Goal: Task Accomplishment & Management: Manage account settings

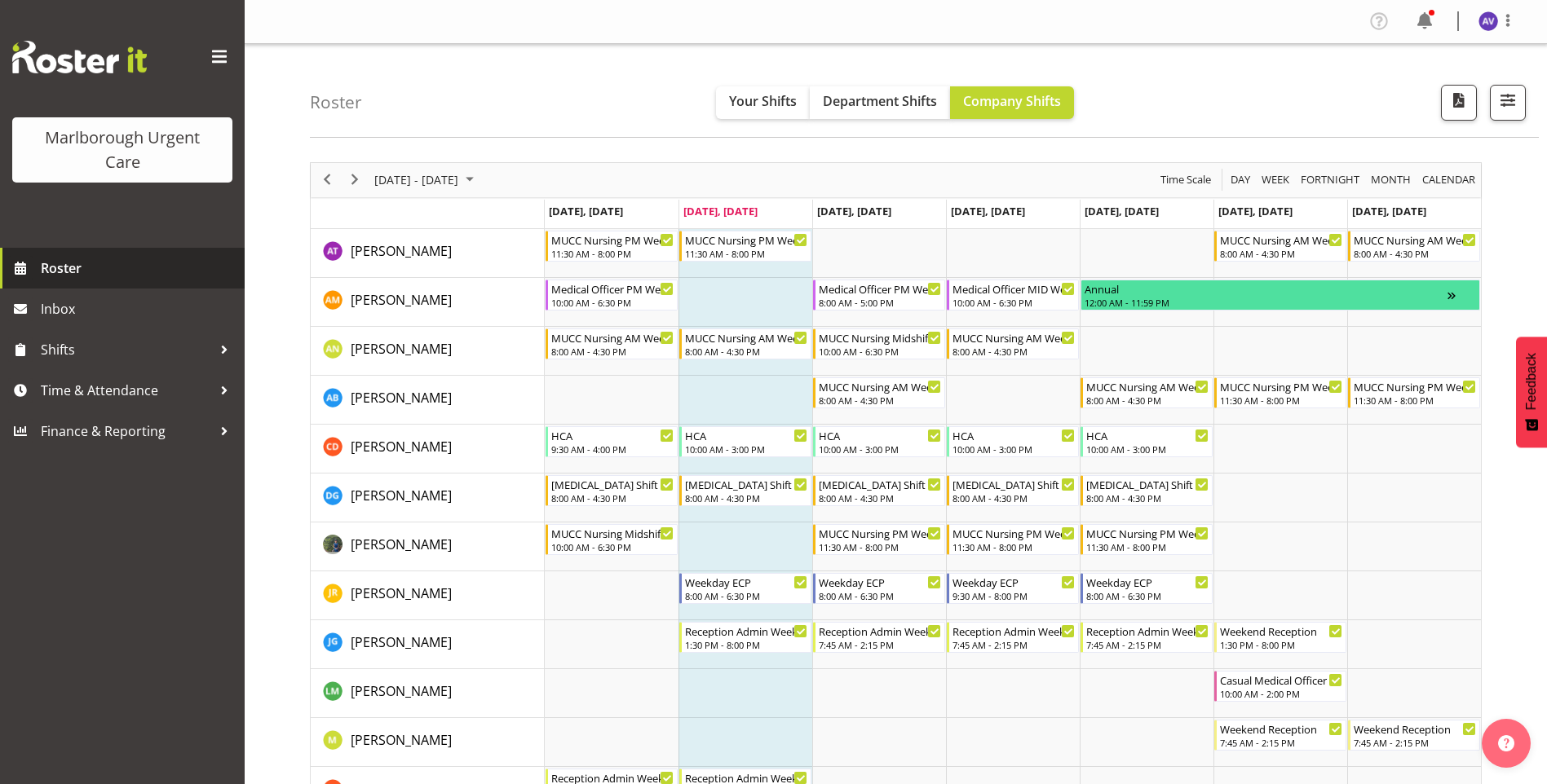
click at [129, 270] on span "Roster" at bounding box center [139, 268] width 196 height 24
click at [359, 173] on span "Next" at bounding box center [355, 179] width 20 height 20
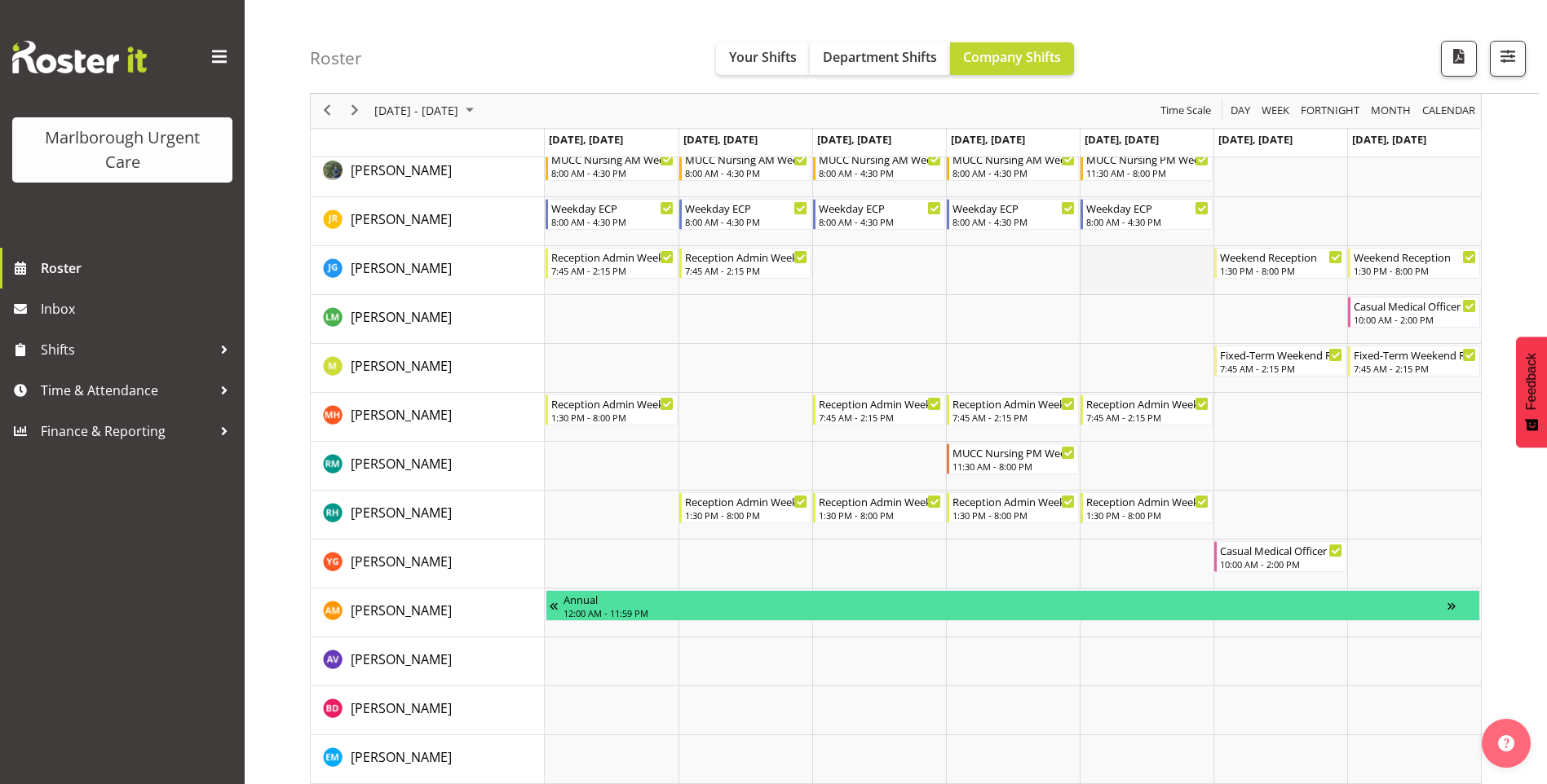
scroll to position [326, 0]
click at [330, 117] on span "Previous" at bounding box center [327, 111] width 20 height 20
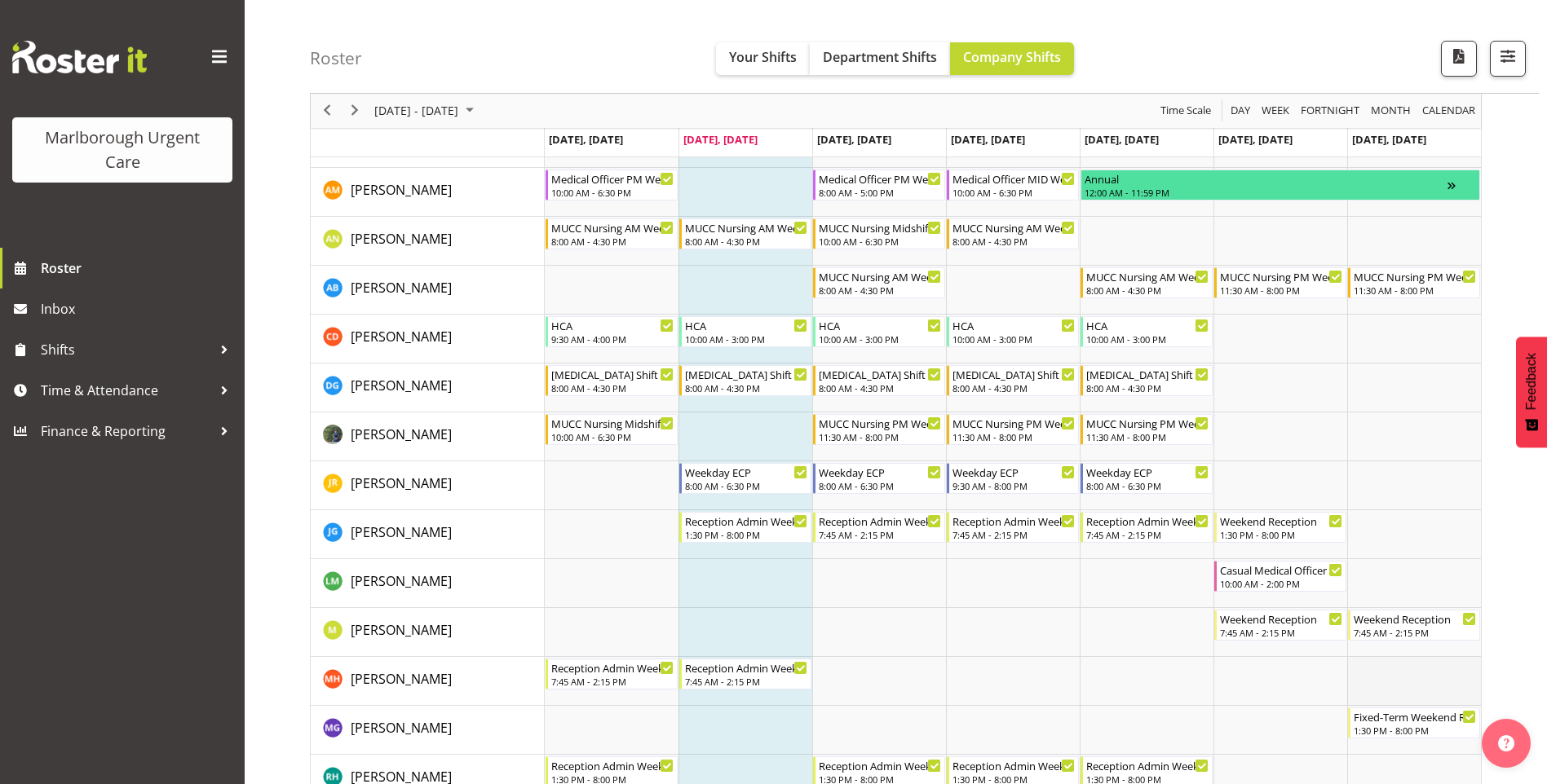
scroll to position [82, 0]
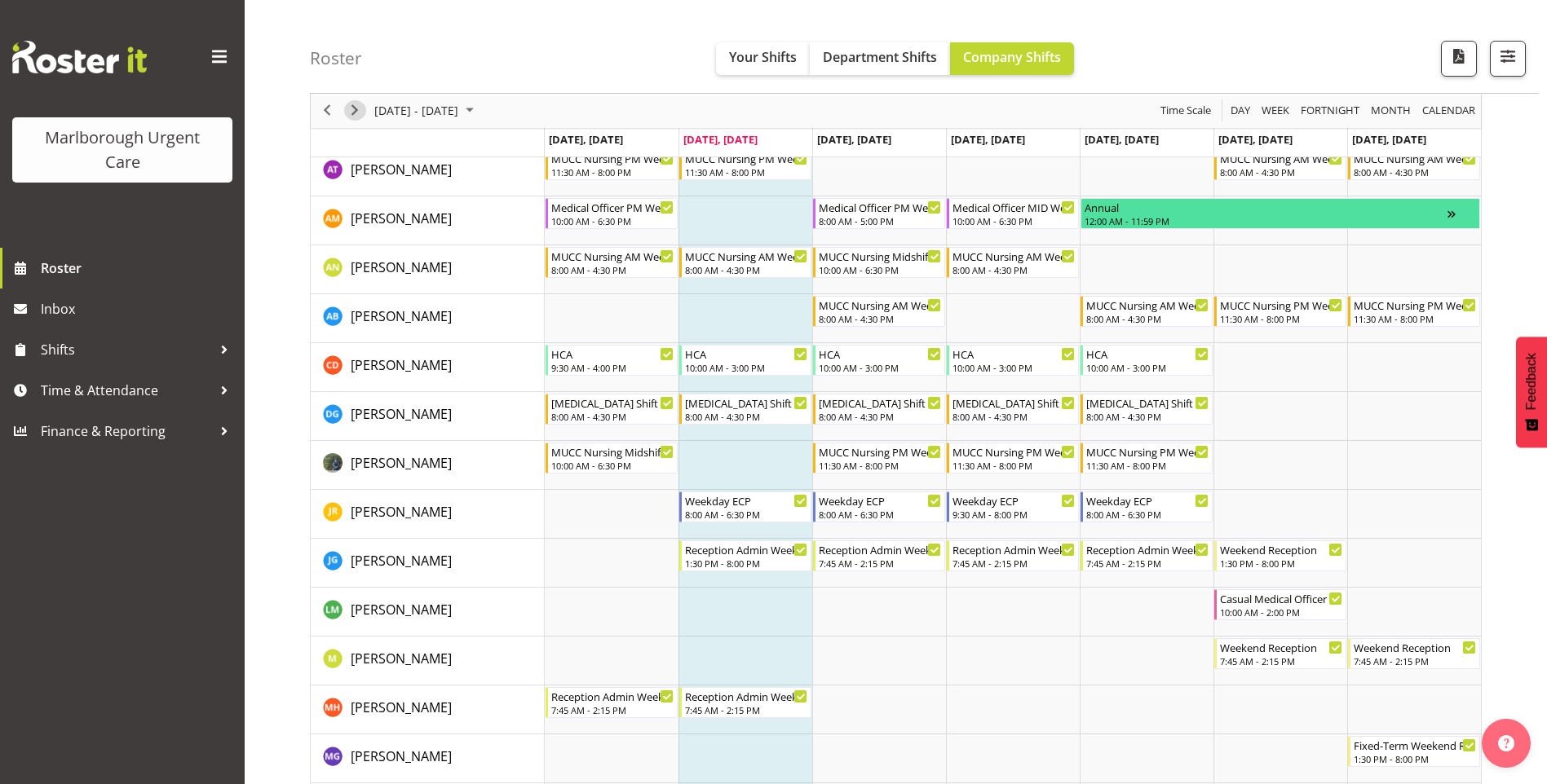
click at [360, 108] on span "Next" at bounding box center [355, 111] width 20 height 20
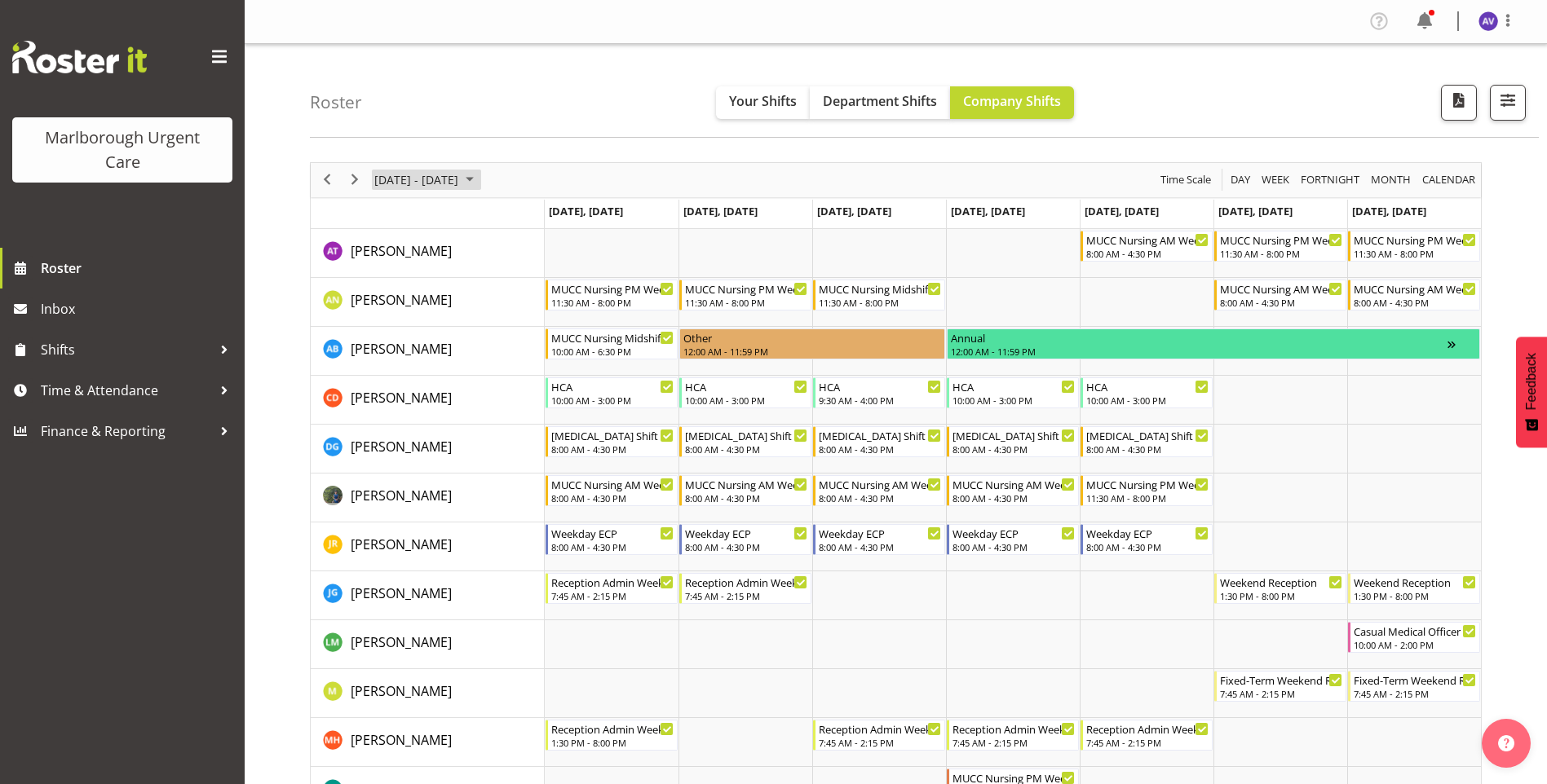
click at [428, 183] on span "October 13 - 19, 2025" at bounding box center [416, 179] width 88 height 20
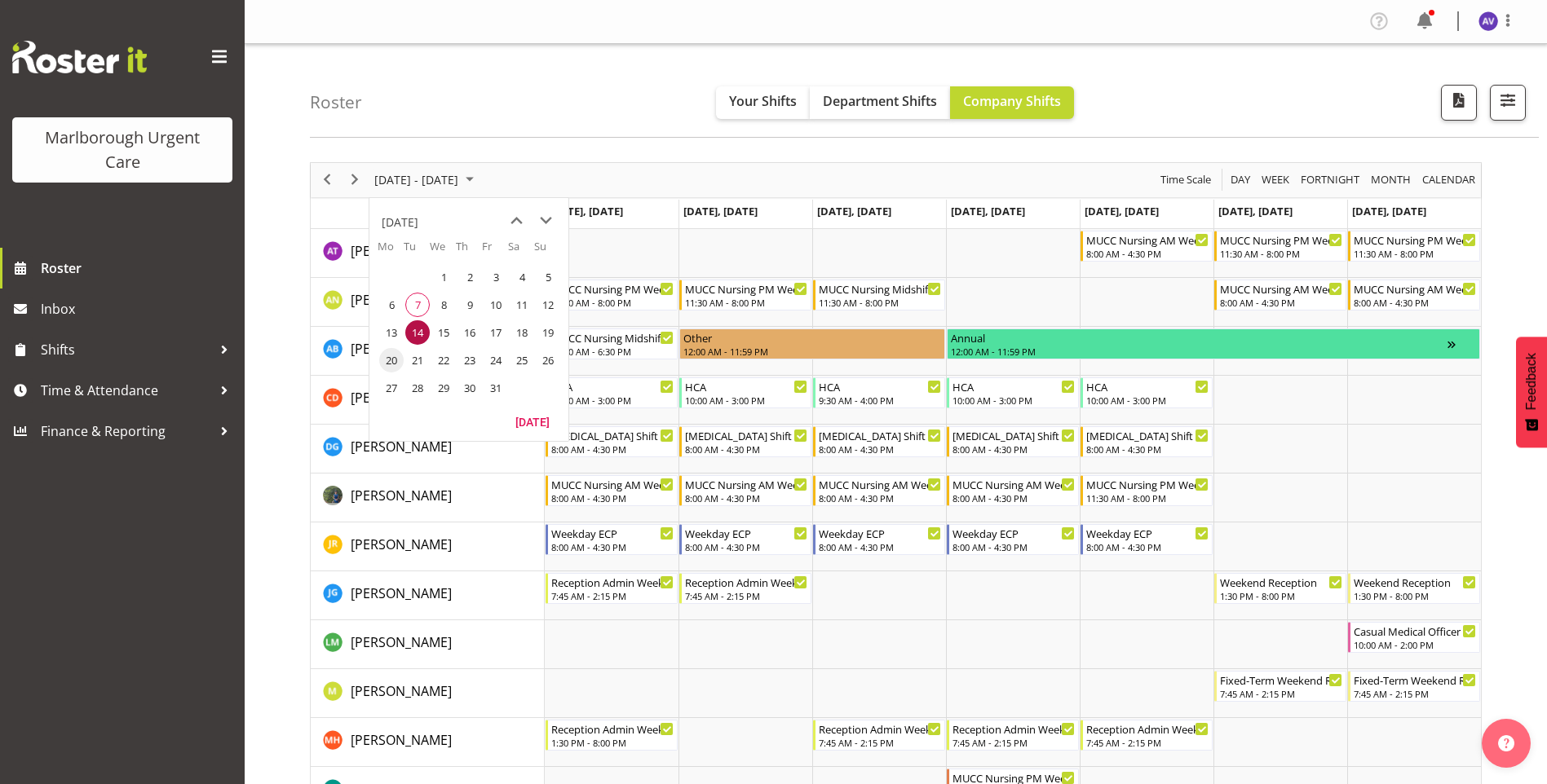
click at [397, 358] on span "20" at bounding box center [391, 360] width 24 height 24
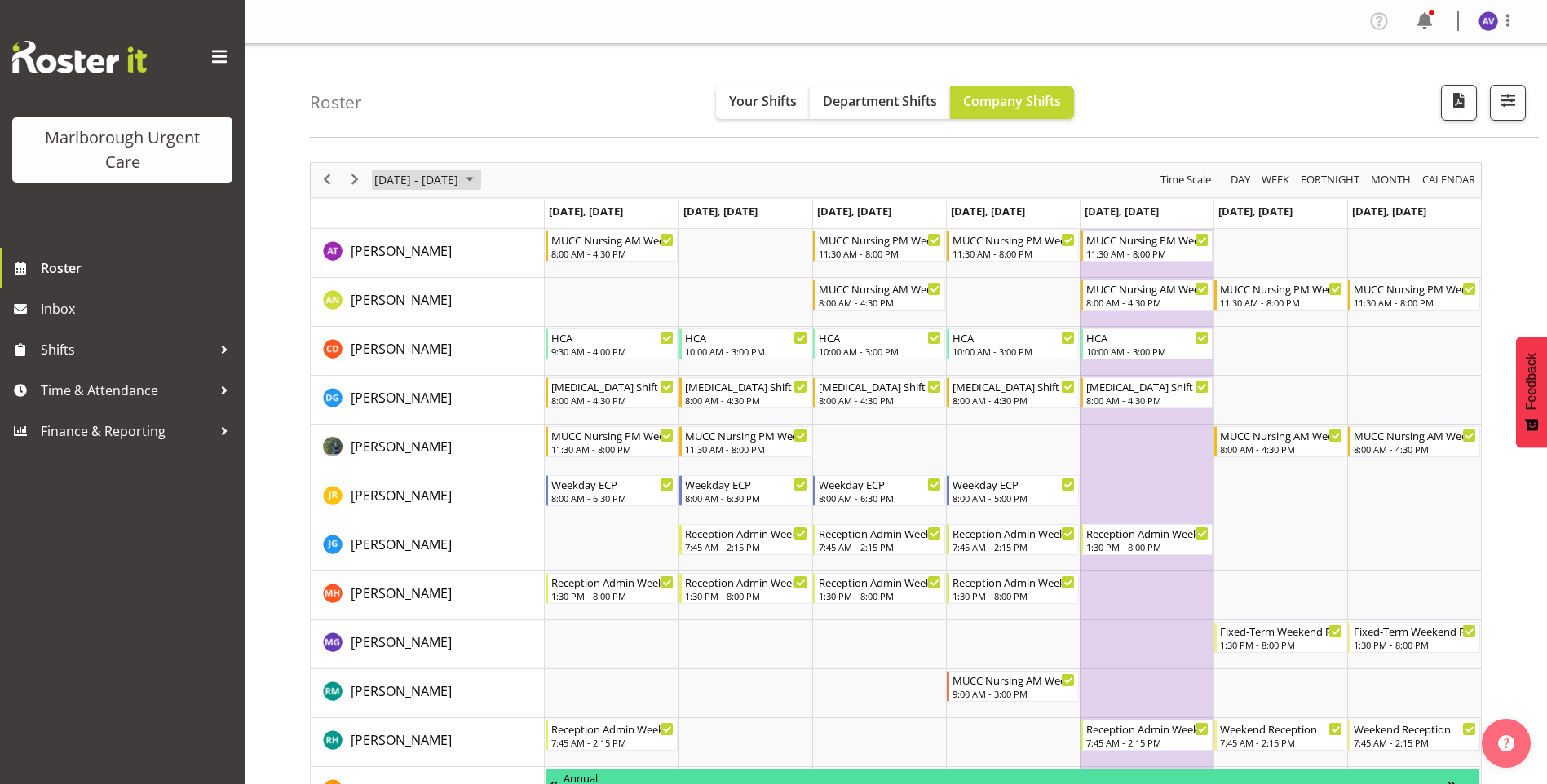
click at [452, 180] on span "October 20 - 26, 2025" at bounding box center [416, 179] width 88 height 20
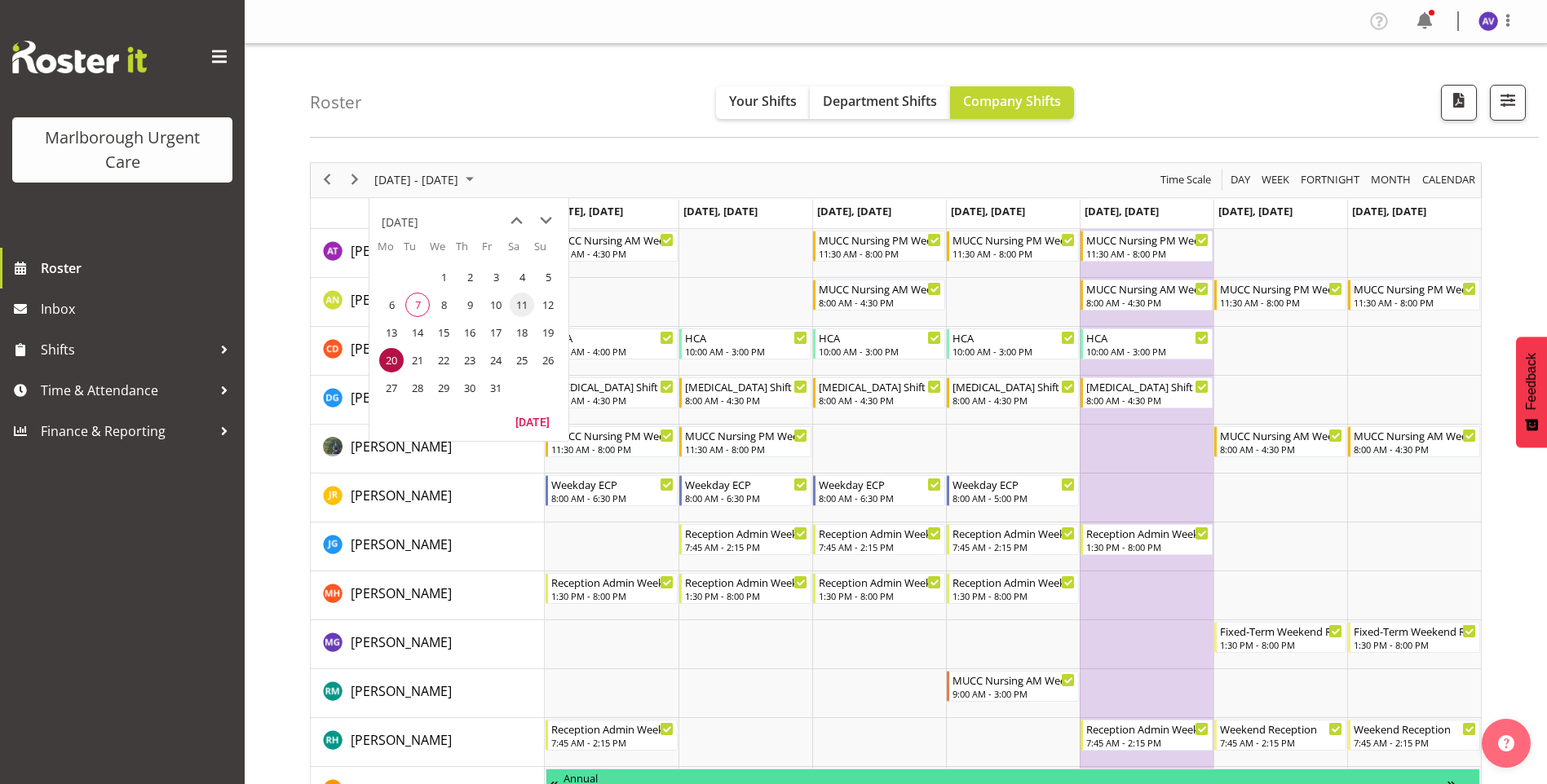
click at [522, 305] on span "11" at bounding box center [521, 304] width 24 height 24
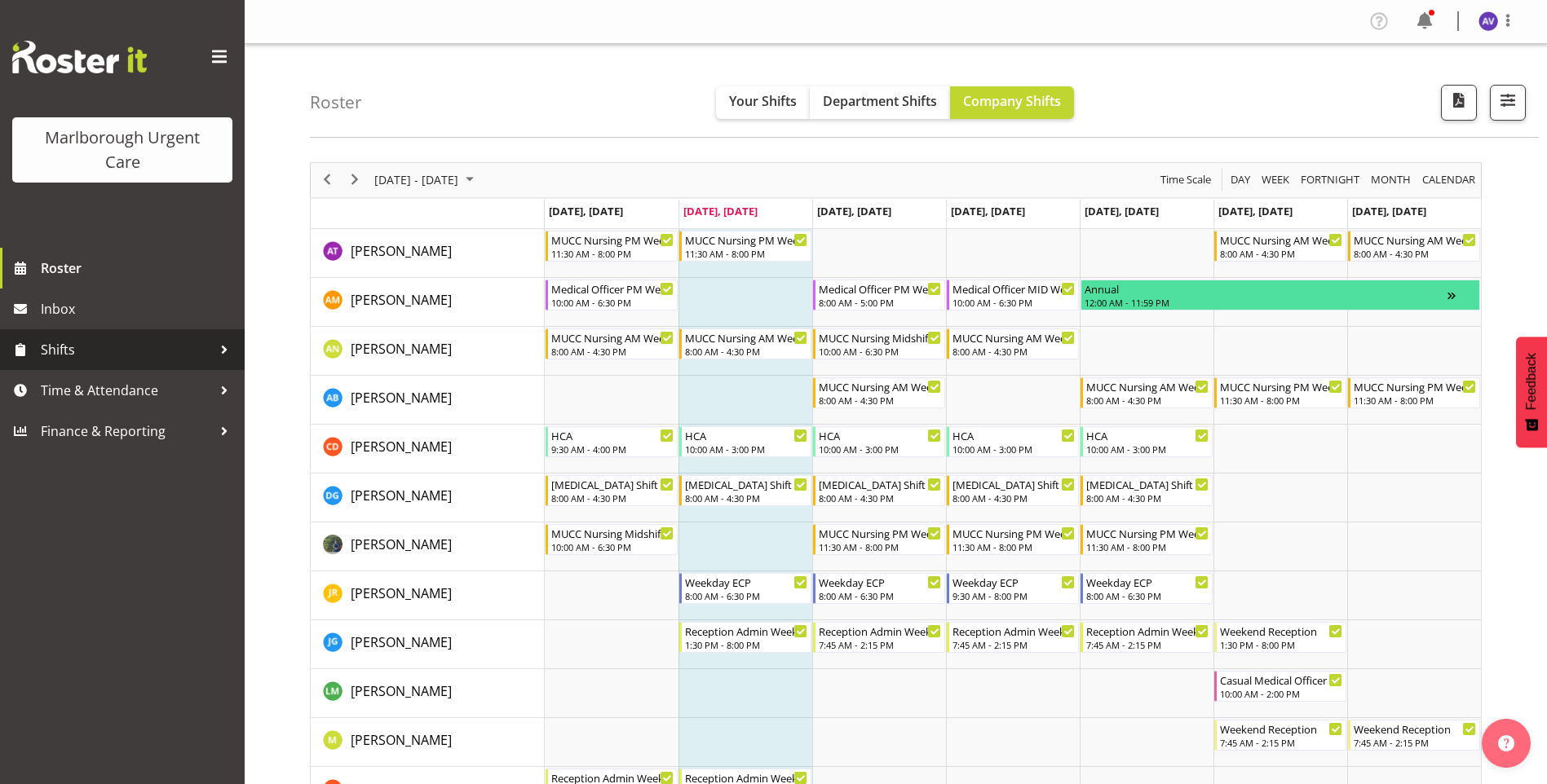
click at [72, 346] on span "Shifts" at bounding box center [126, 350] width 171 height 24
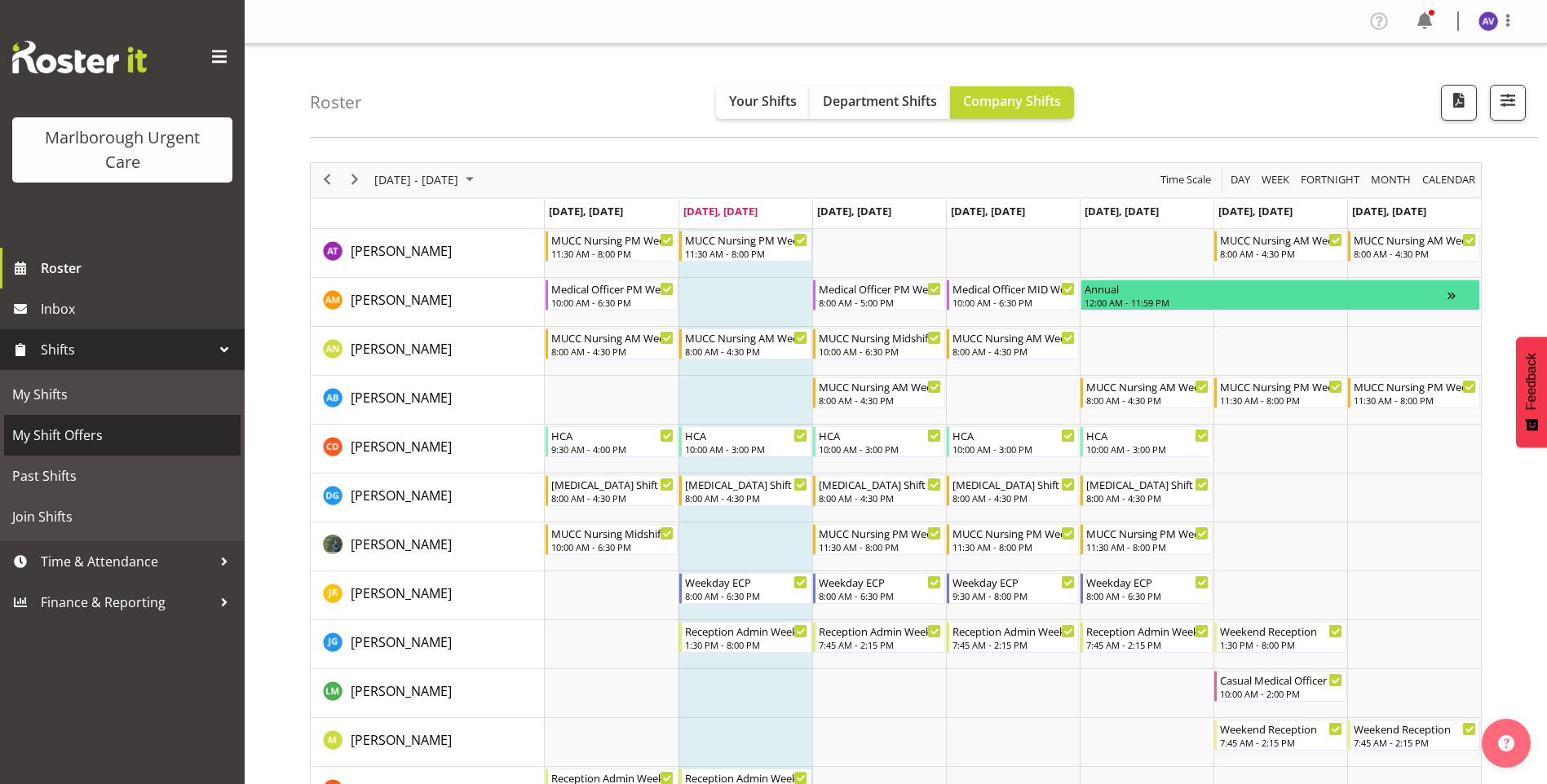
click at [75, 435] on span "My Shift Offers" at bounding box center [122, 435] width 220 height 24
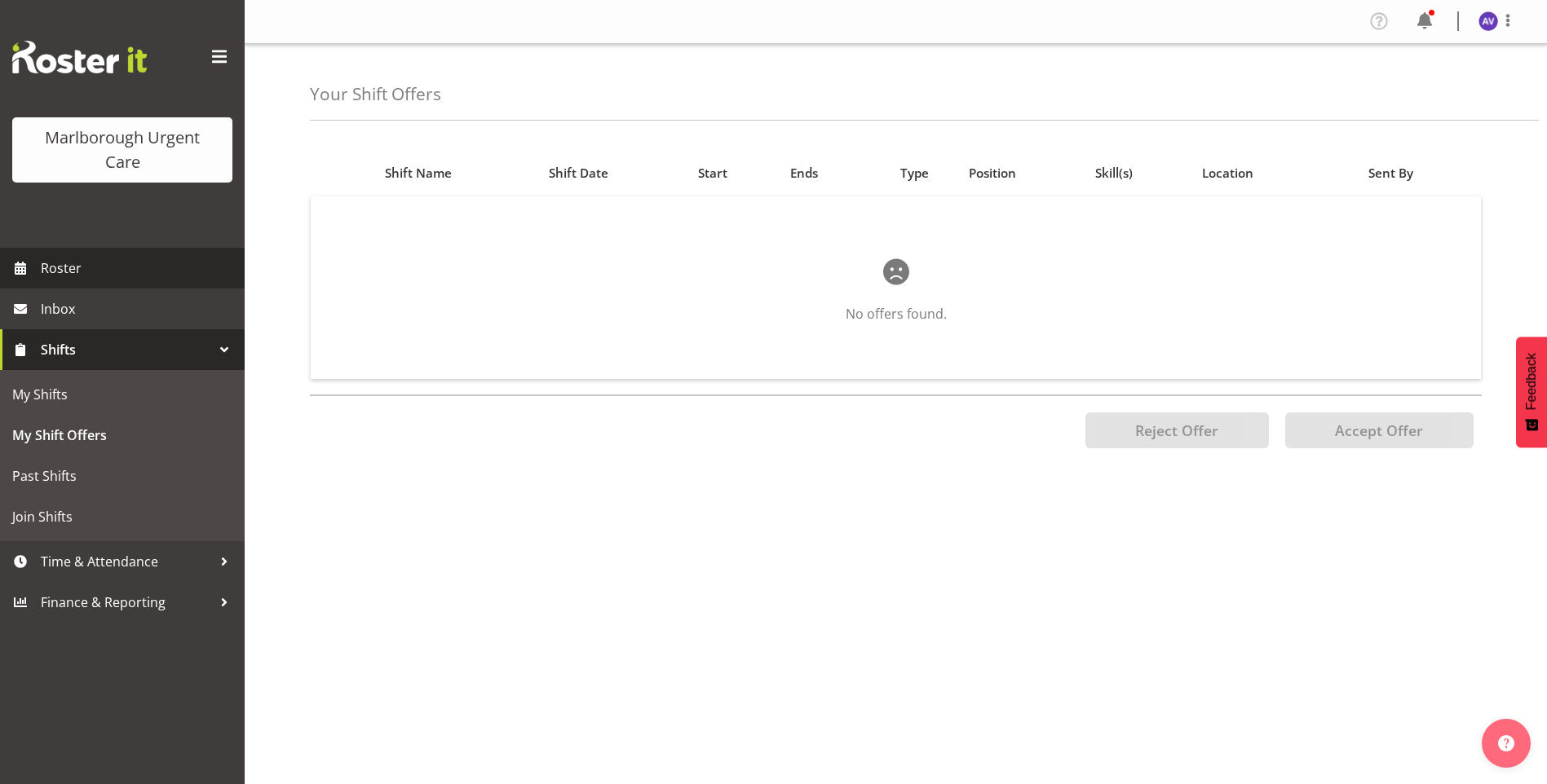
click at [68, 263] on span "Roster" at bounding box center [139, 268] width 196 height 24
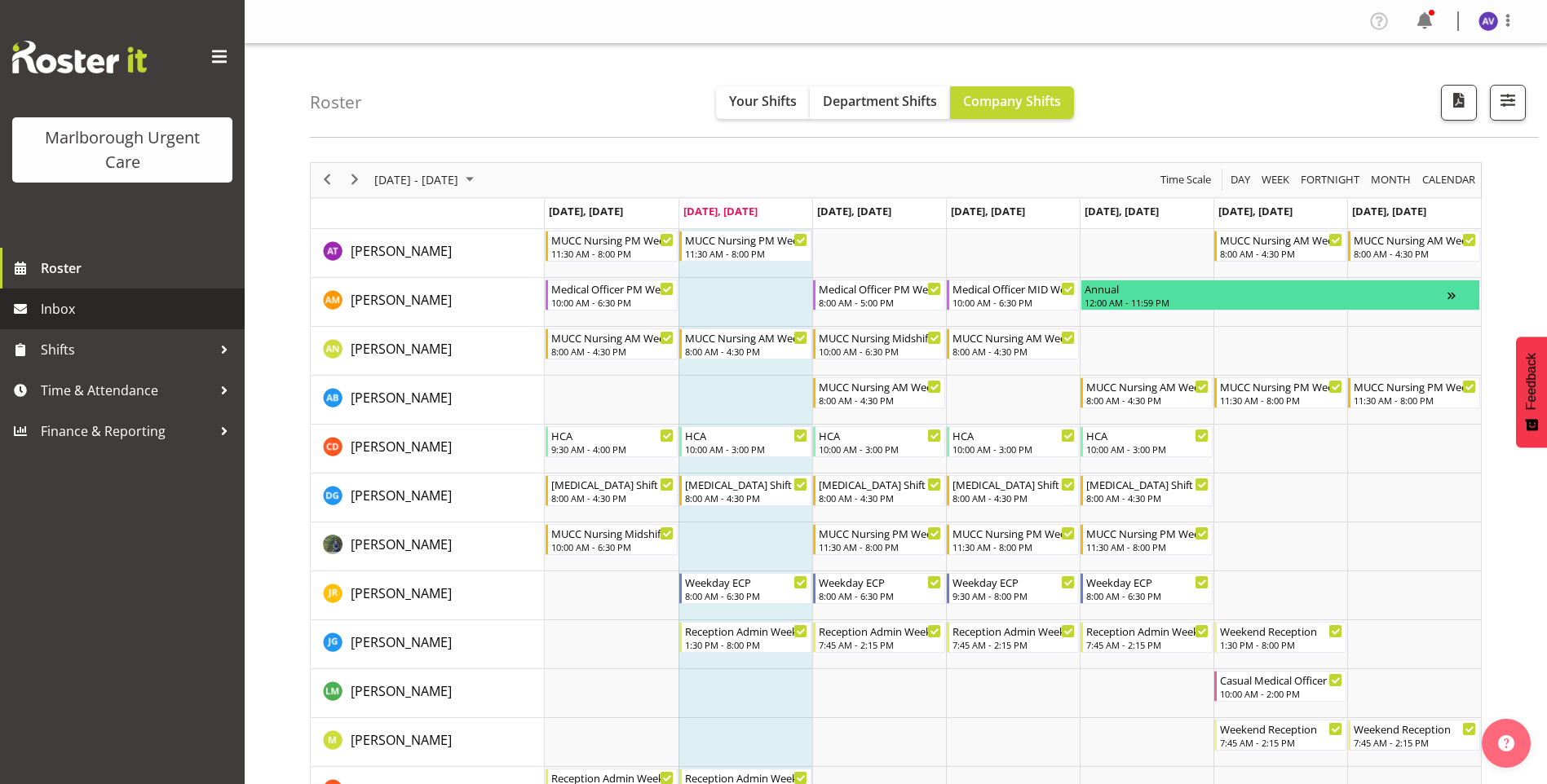
click at [84, 306] on span "Inbox" at bounding box center [139, 309] width 196 height 24
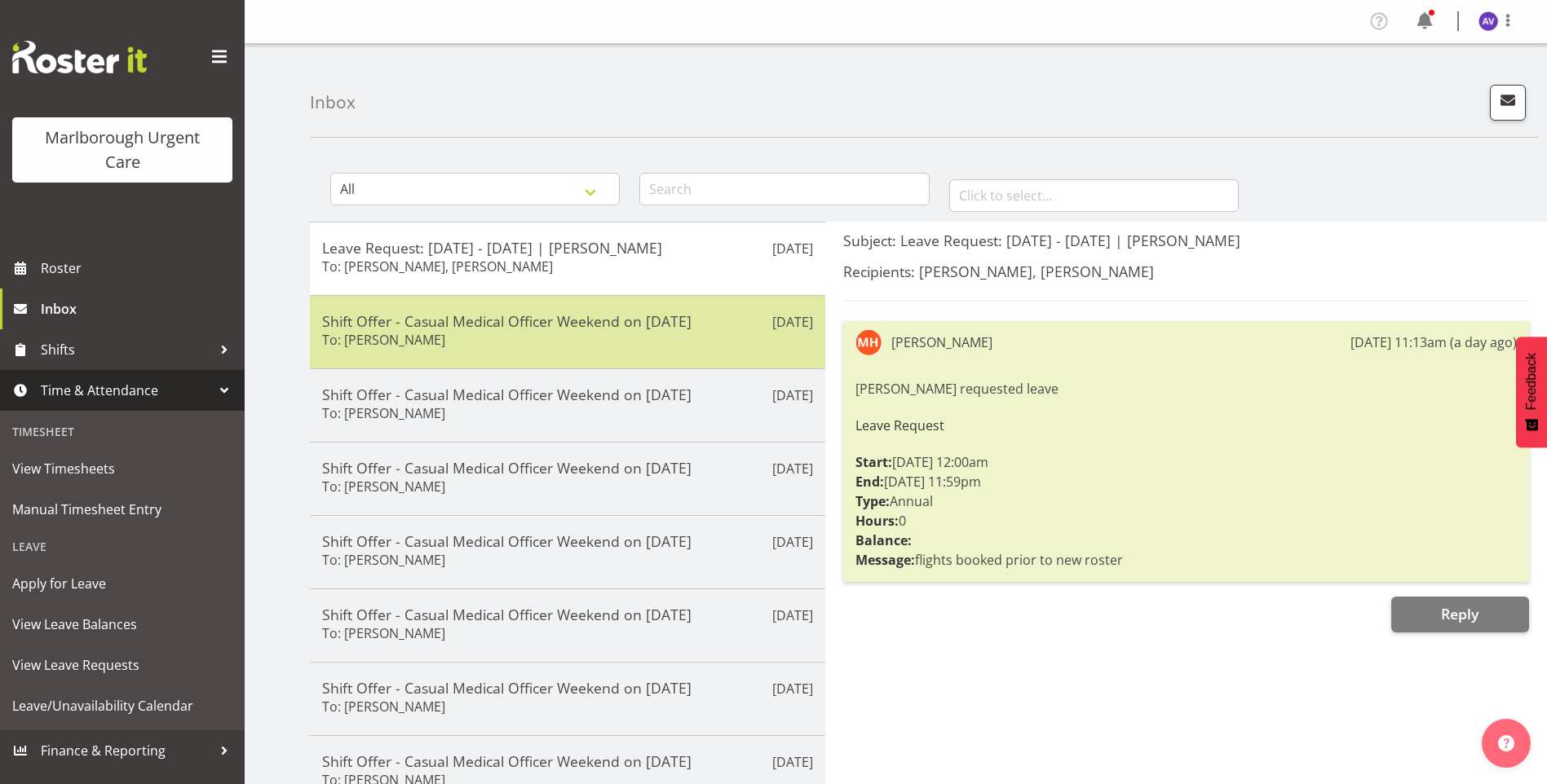
click at [606, 325] on h5 "Shift Offer - Casual Medical Officer Weekend on 12/10/25" at bounding box center [567, 321] width 491 height 18
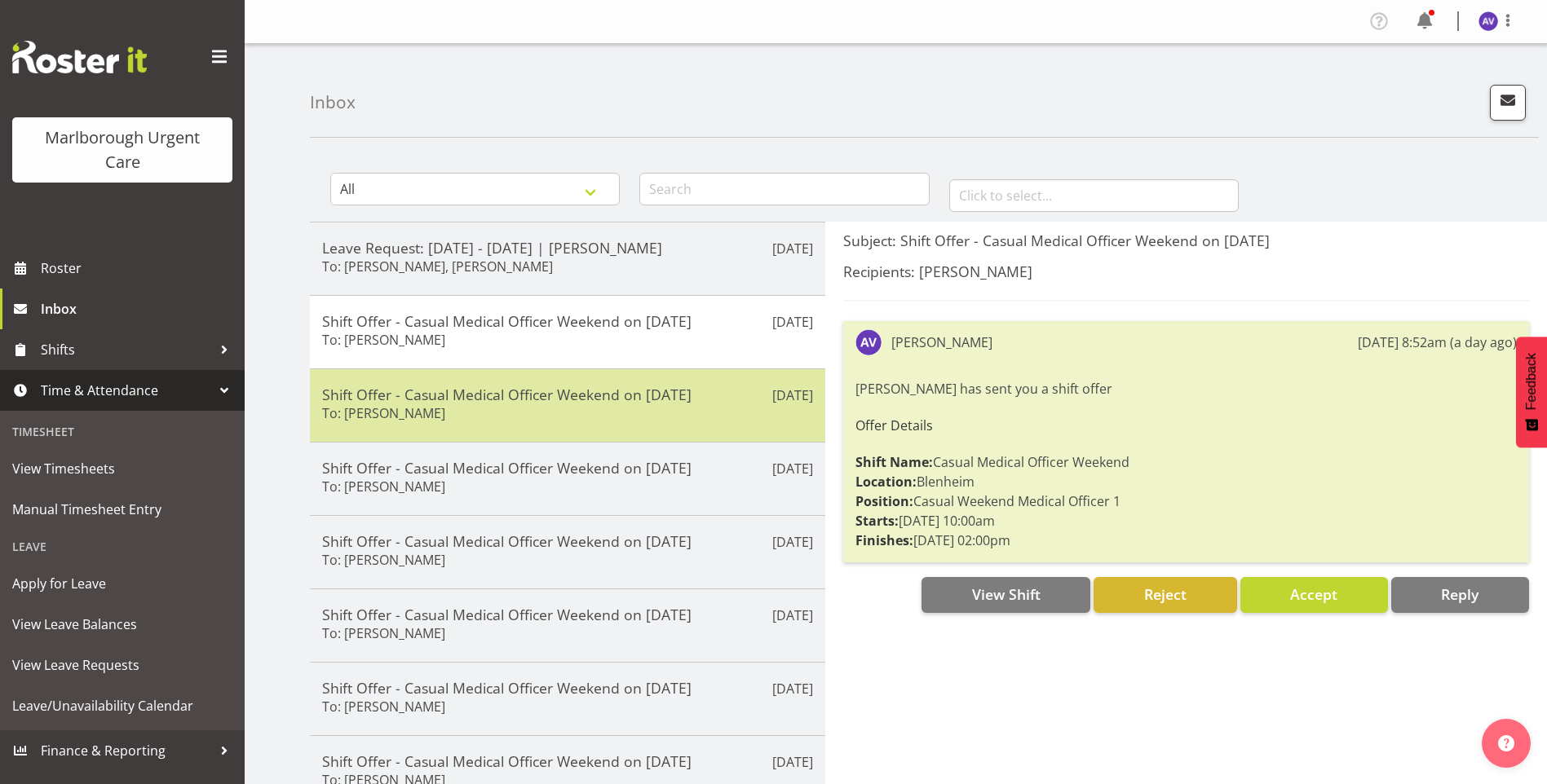
click at [598, 382] on div "Oct 6th Shift Offer - Casual Medical Officer Weekend on 18/10/25 To: Yvette Gee…" at bounding box center [567, 405] width 515 height 74
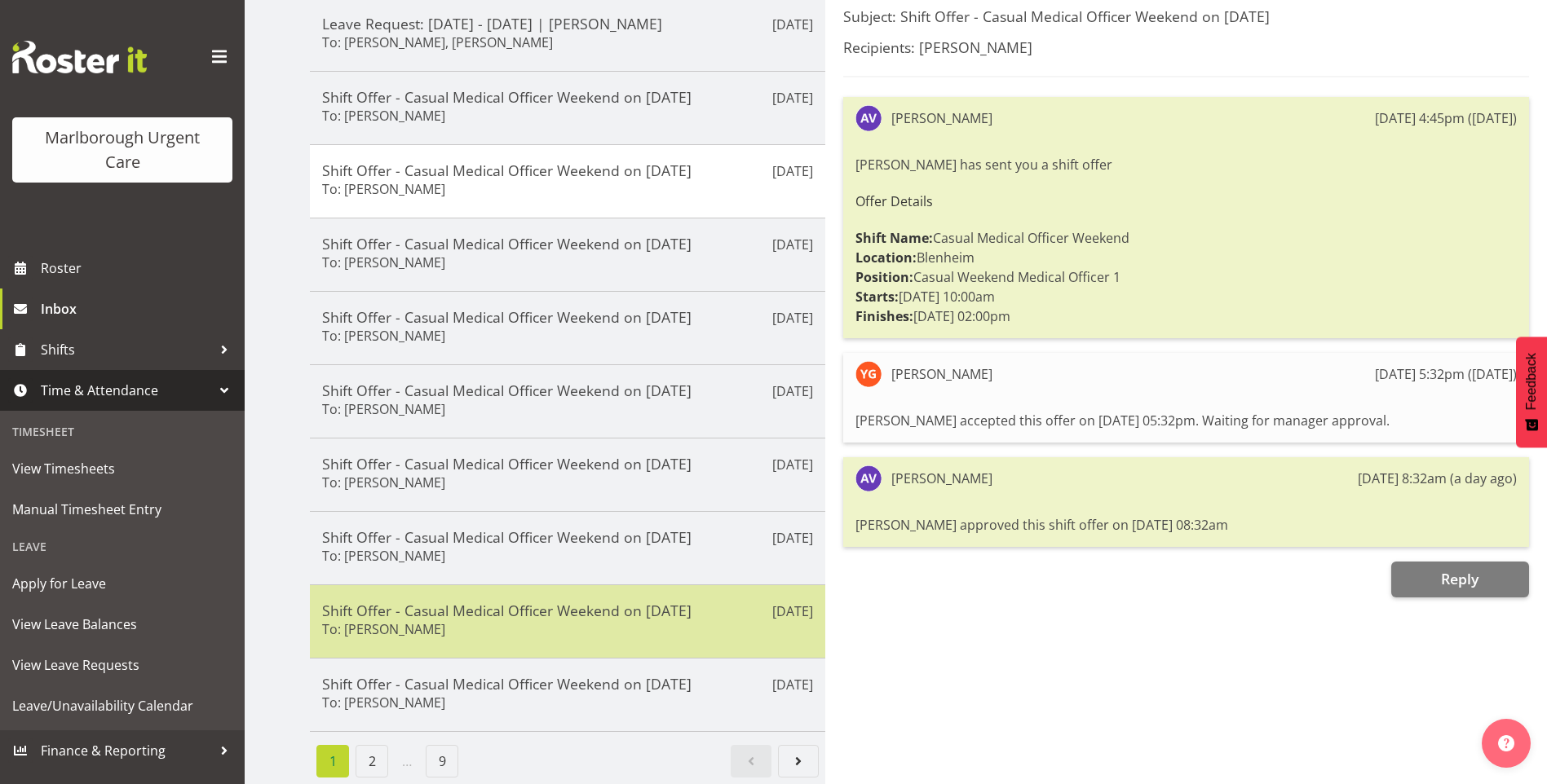
scroll to position [237, 0]
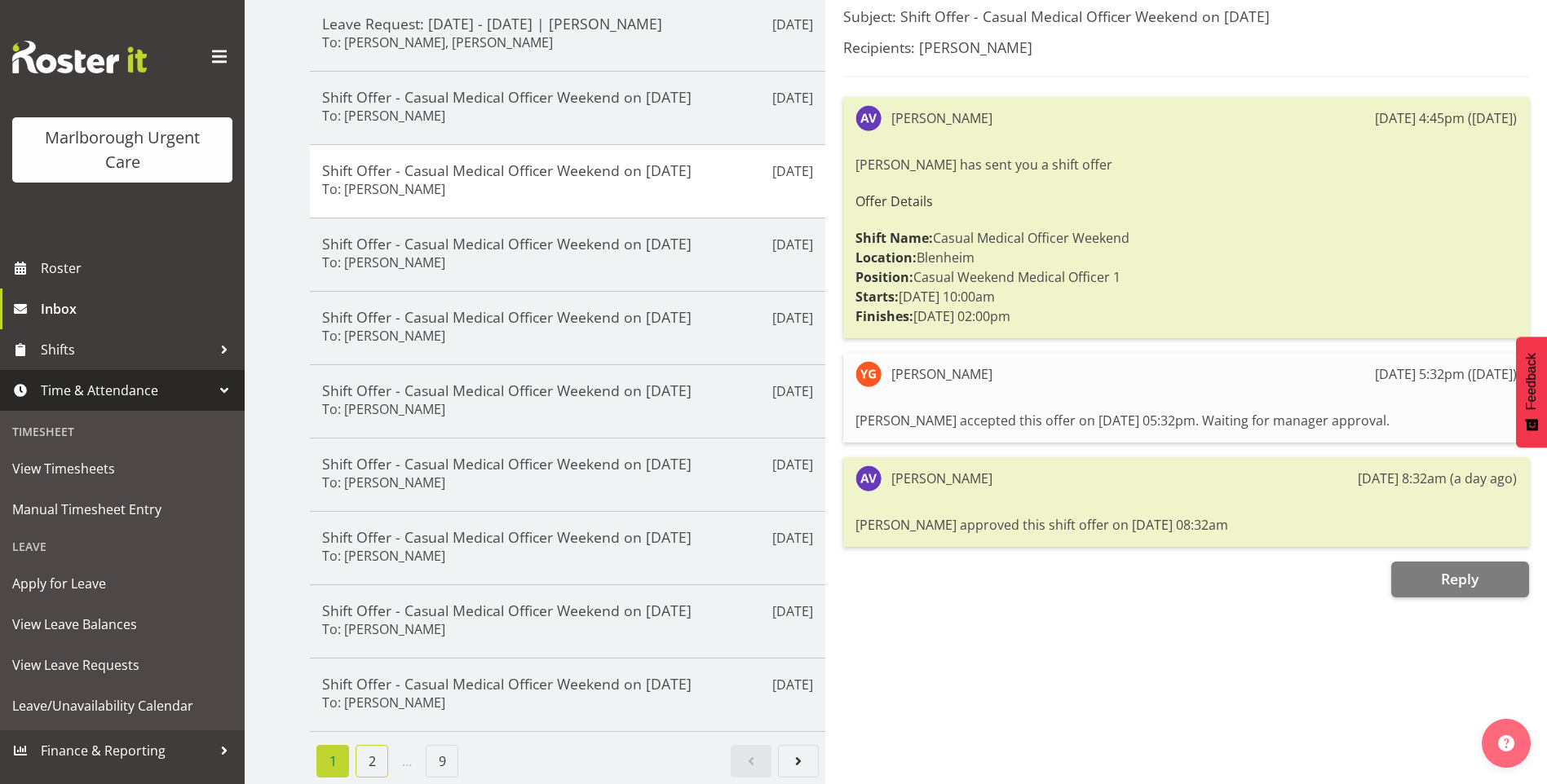
click at [373, 745] on link "2" at bounding box center [372, 761] width 33 height 33
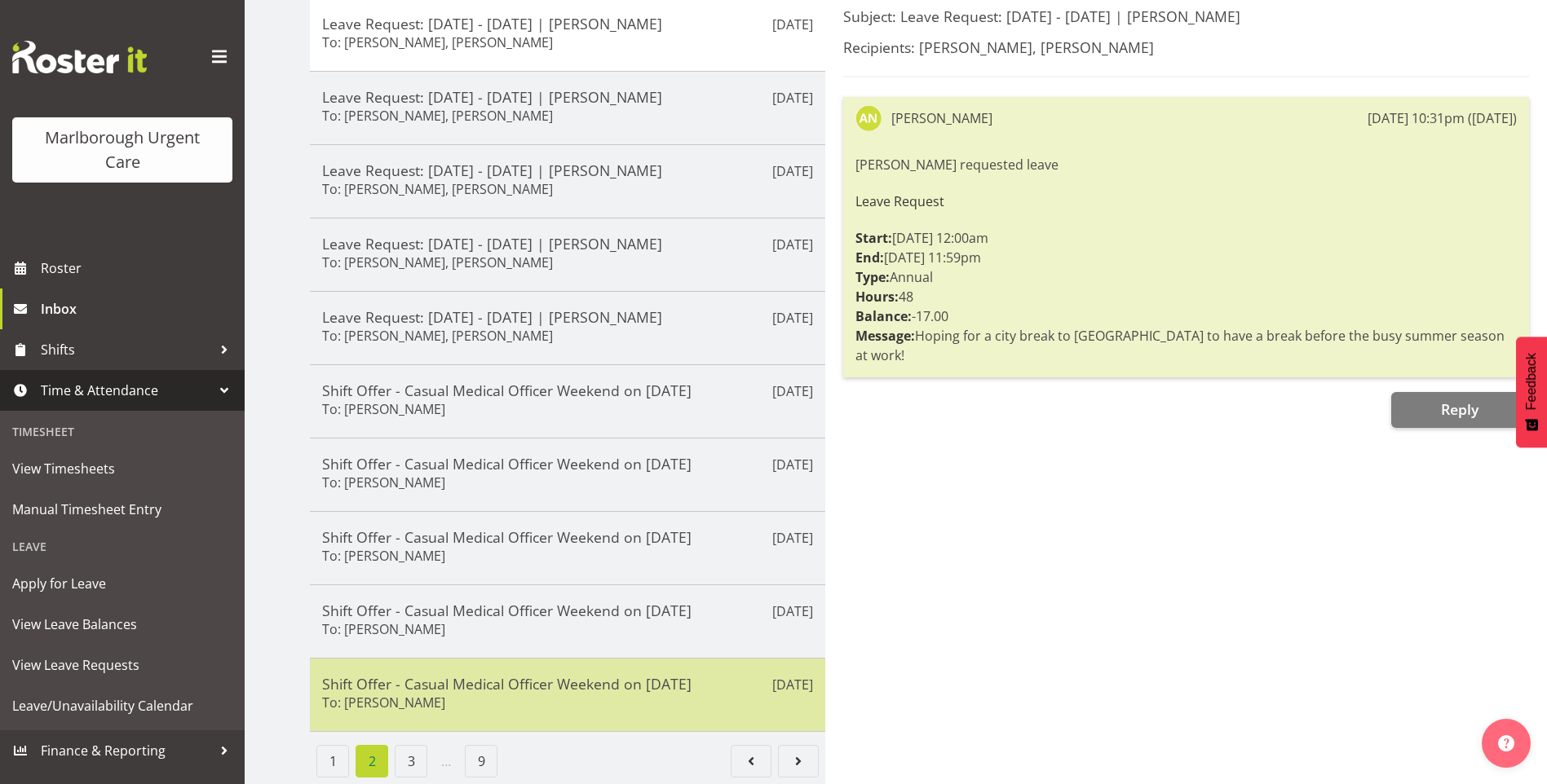
click at [488, 683] on div "Shift Offer - Casual Medical Officer Weekend on 26/10/25 To: Emily Marfell" at bounding box center [567, 695] width 491 height 40
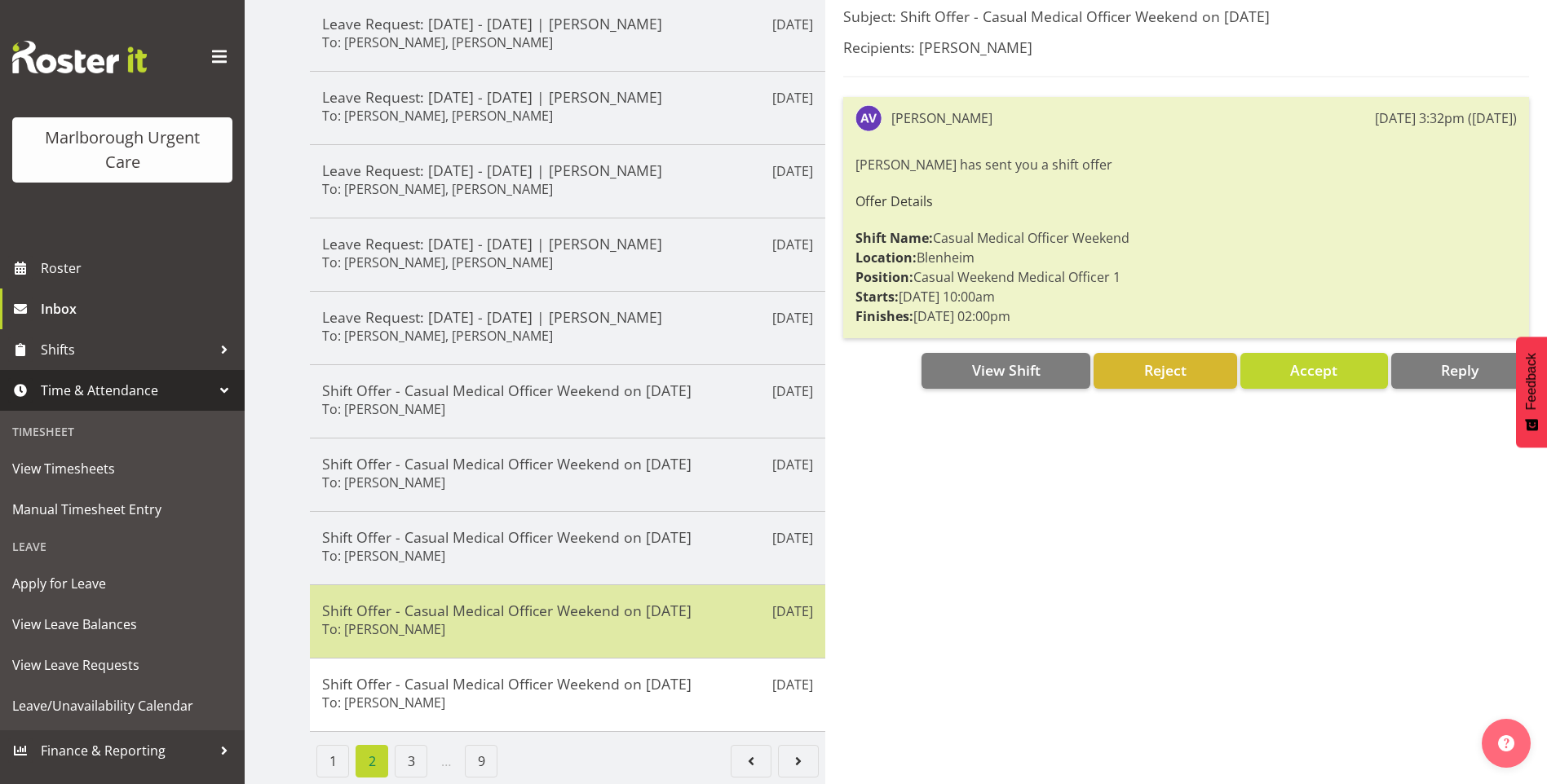
click at [515, 612] on div "Shift Offer - Casual Medical Officer Weekend on 26/10/25 To: Luqman Mohd Jani" at bounding box center [567, 622] width 491 height 40
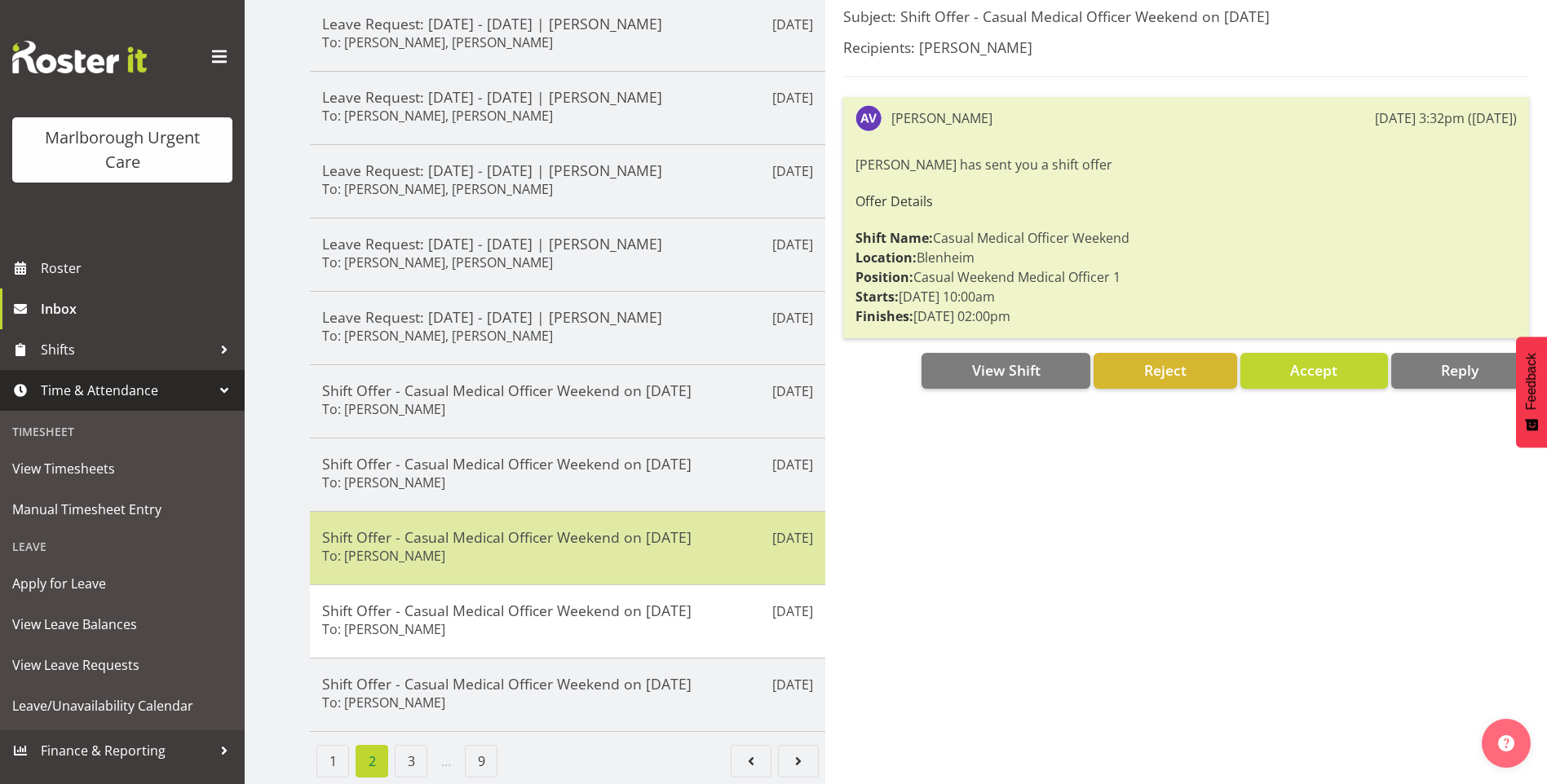
click at [536, 559] on div "Sep 19th Shift Offer - Casual Medical Officer Weekend on 26/10/25 To: Beata Dan…" at bounding box center [567, 547] width 515 height 74
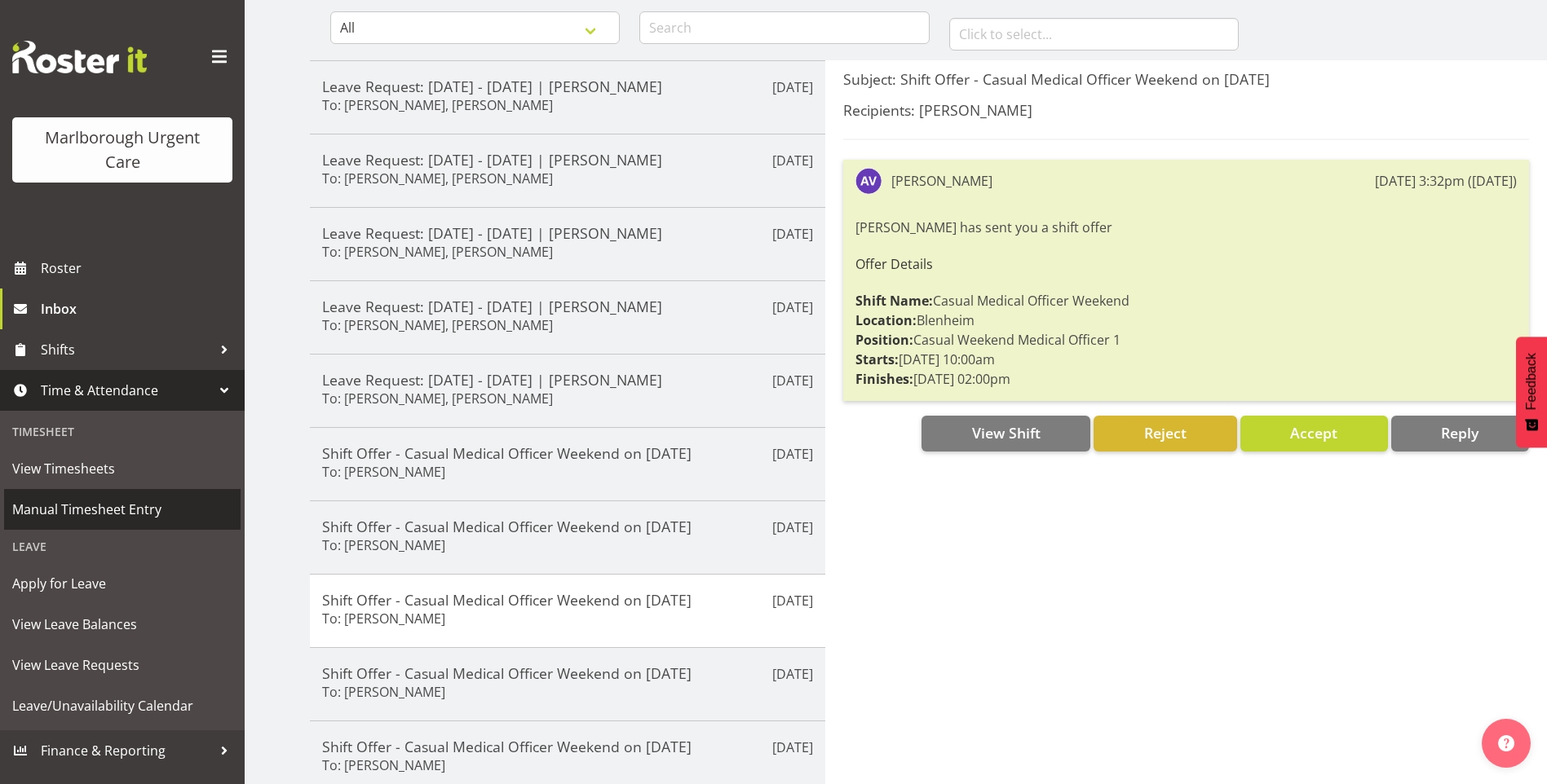
scroll to position [163, 0]
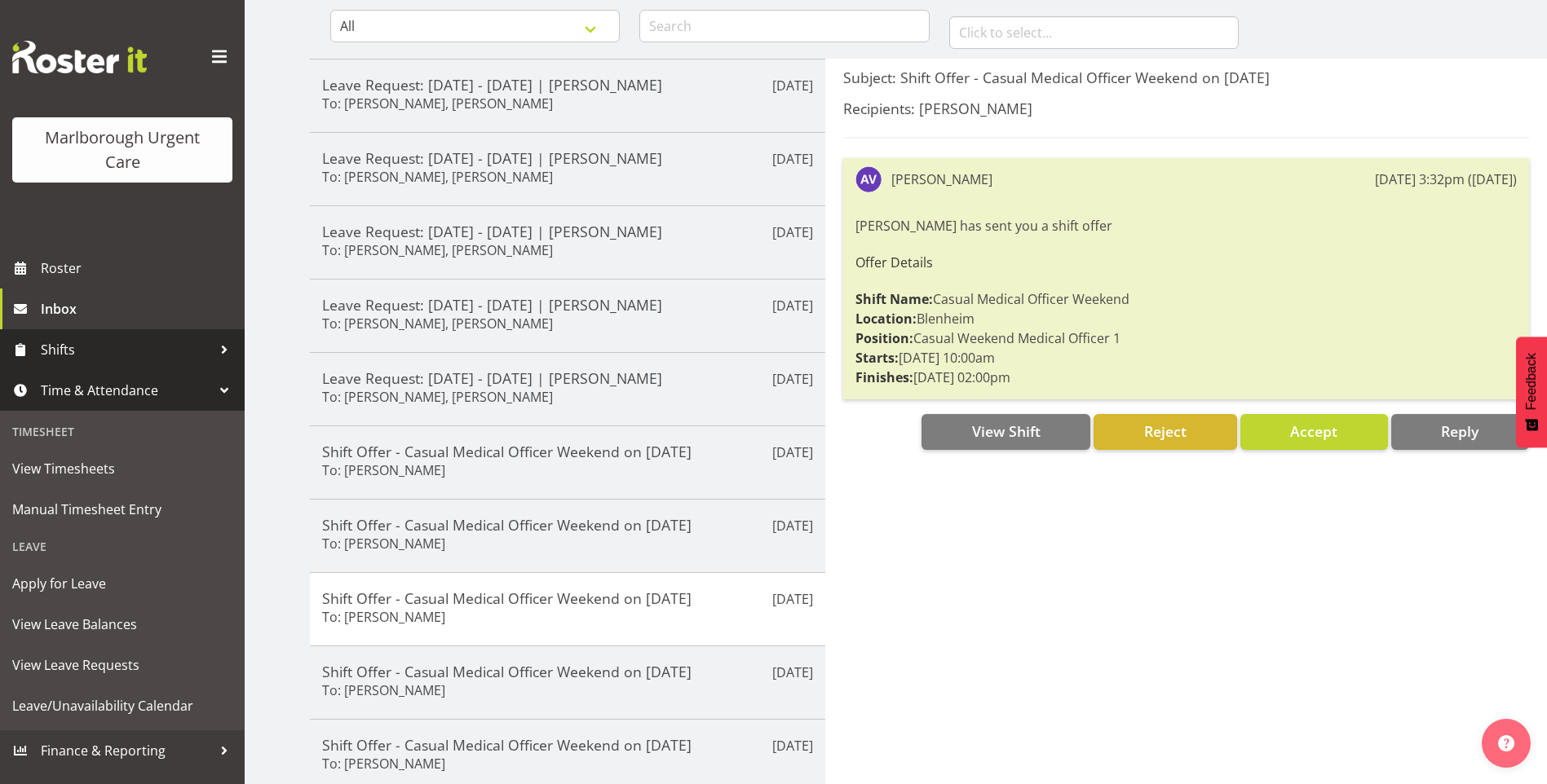
click at [67, 353] on span "Shifts" at bounding box center [126, 350] width 171 height 24
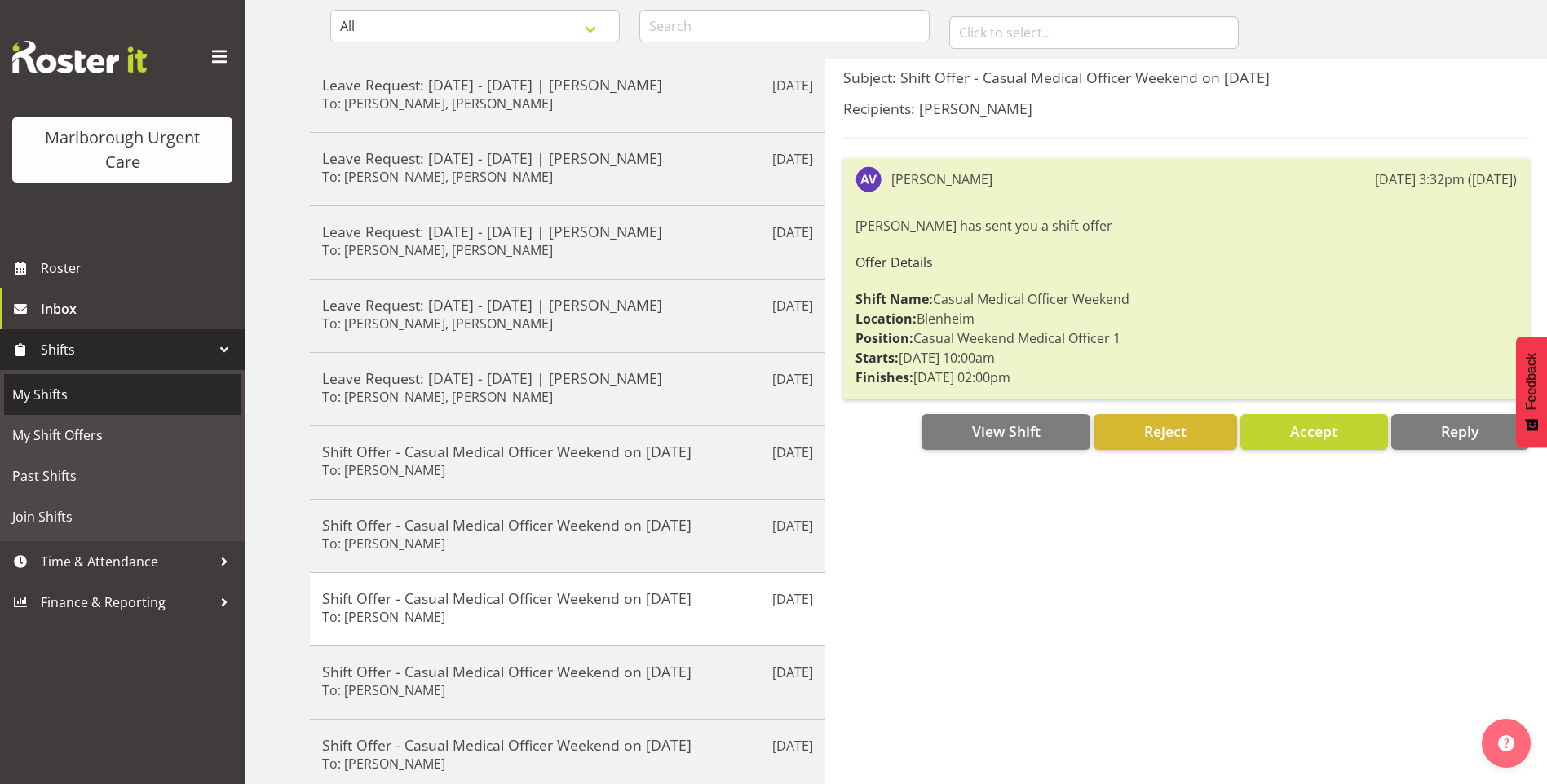
click at [58, 395] on span "My Shifts" at bounding box center [122, 395] width 220 height 24
